Goal: Task Accomplishment & Management: Use online tool/utility

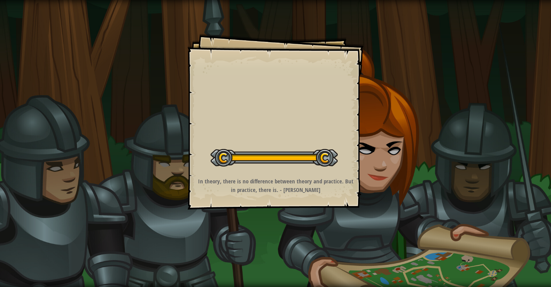
click at [307, 191] on strong "In theory, there is no difference between theory and practice. But in practice,…" at bounding box center [275, 185] width 155 height 16
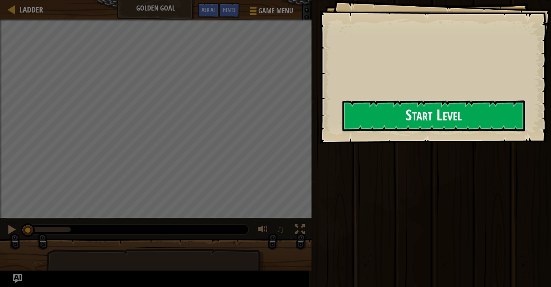
click at [323, 144] on div "Goals Start Level Error loading from server. Try refreshing the page. You'll ne…" at bounding box center [435, 72] width 232 height 144
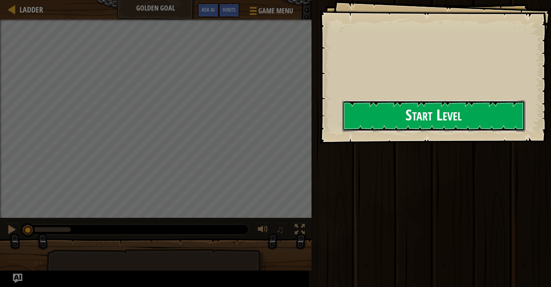
click at [351, 131] on button "Start Level" at bounding box center [433, 116] width 183 height 31
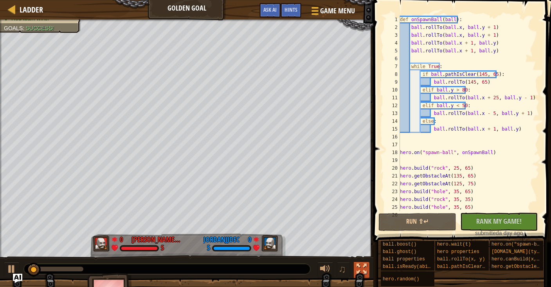
click at [363, 267] on div at bounding box center [361, 269] width 10 height 10
click at [358, 267] on div at bounding box center [361, 269] width 10 height 10
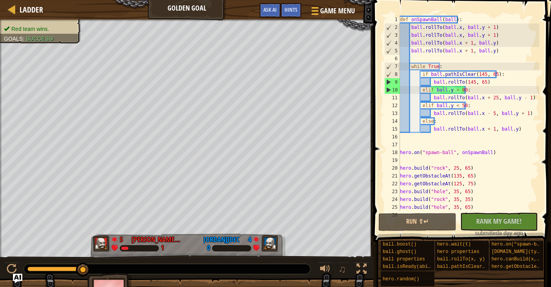
click at [43, 4] on div "Ladder Golden Goal Game Menu Done Hints Ask AI" at bounding box center [186, 10] width 373 height 20
click at [38, 11] on span "Ladder" at bounding box center [31, 9] width 23 height 11
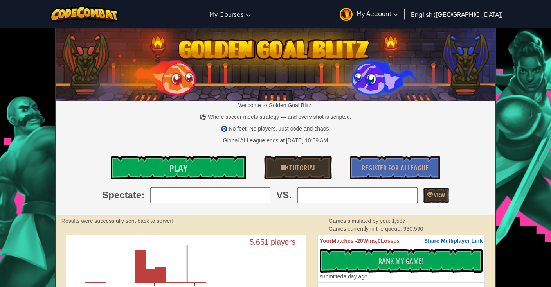
click at [212, 189] on input "search" at bounding box center [210, 195] width 120 height 16
click at [230, 167] on link "Play" at bounding box center [178, 167] width 135 height 23
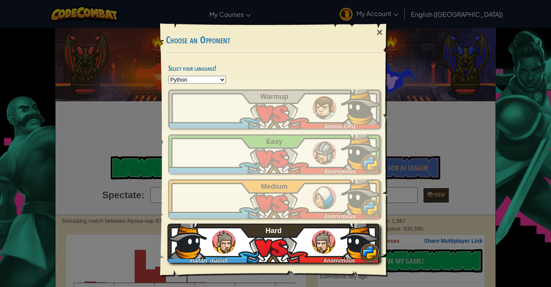
click at [279, 260] on div "manan_maini5 Anonymous Hard" at bounding box center [273, 243] width 212 height 39
